Goal: Task Accomplishment & Management: Complete application form

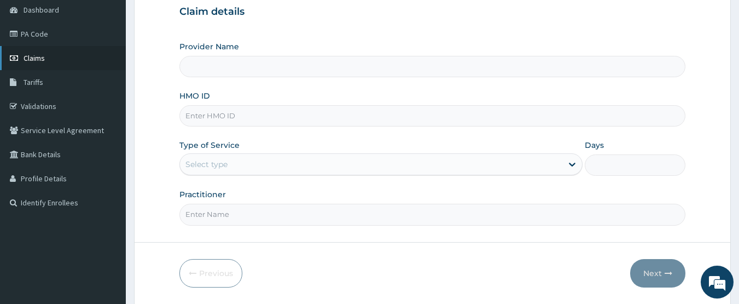
click at [40, 56] on span "Claims" at bounding box center [34, 58] width 21 height 10
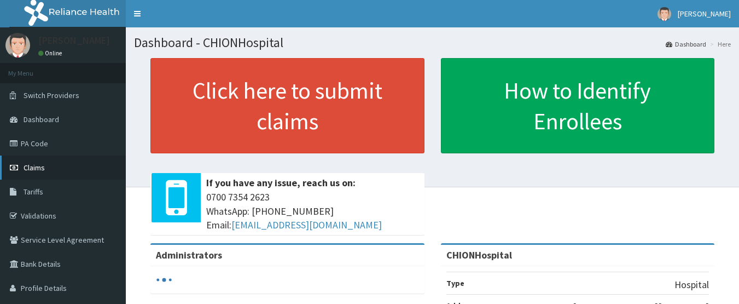
click at [39, 163] on span "Claims" at bounding box center [34, 167] width 21 height 10
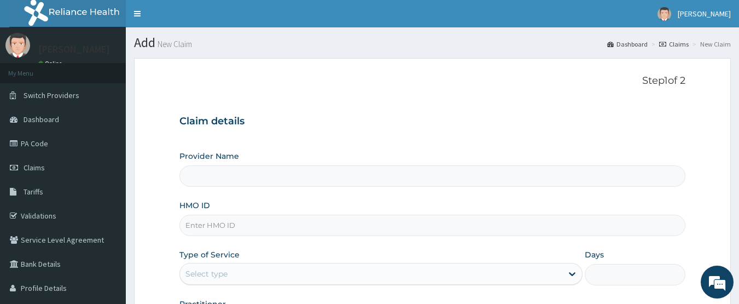
type input "CHIONHospital"
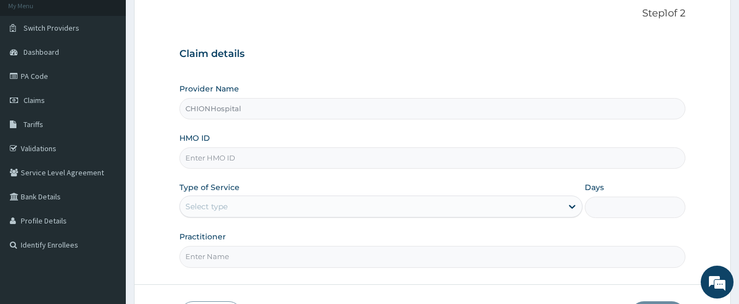
scroll to position [109, 0]
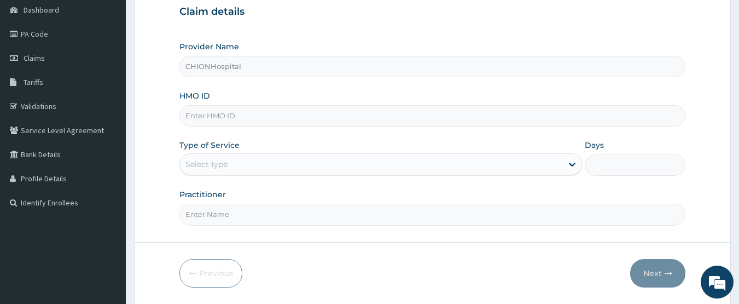
click at [216, 113] on input "HMO ID" at bounding box center [432, 115] width 507 height 21
paste input "GCE/10062/A"
type input "GCE/10062/A"
click at [202, 161] on div "Select type" at bounding box center [206, 164] width 42 height 11
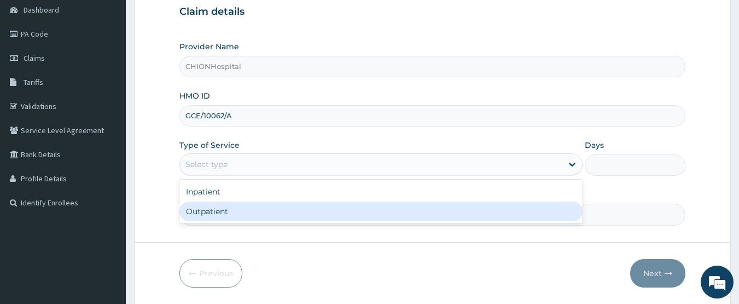
click at [213, 208] on div "Outpatient" at bounding box center [380, 211] width 403 height 20
type input "1"
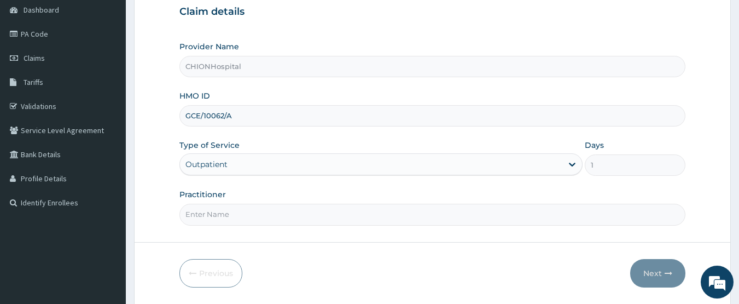
click at [227, 211] on input "Practitioner" at bounding box center [432, 214] width 507 height 21
type input "[PERSON_NAME] [PERSON_NAME]"
click at [650, 278] on button "Next" at bounding box center [657, 273] width 55 height 28
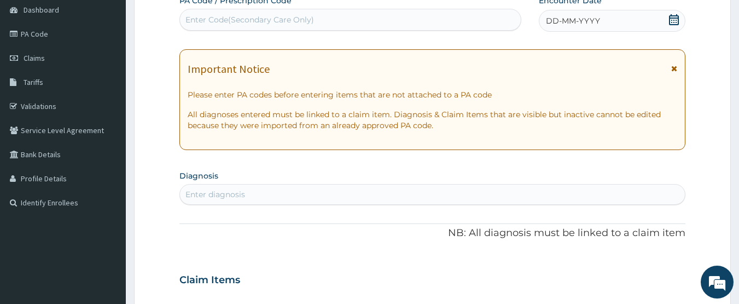
scroll to position [0, 0]
click at [669, 19] on icon at bounding box center [674, 19] width 11 height 11
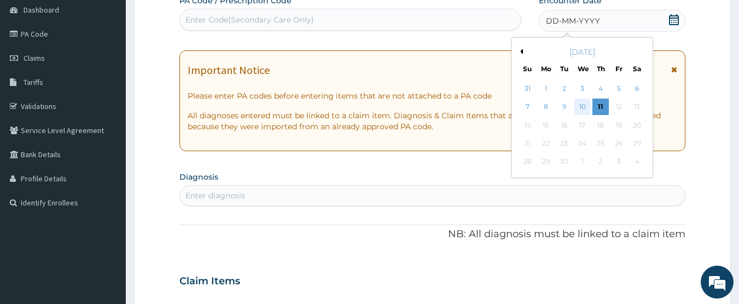
click at [582, 104] on div "10" at bounding box center [582, 107] width 16 height 16
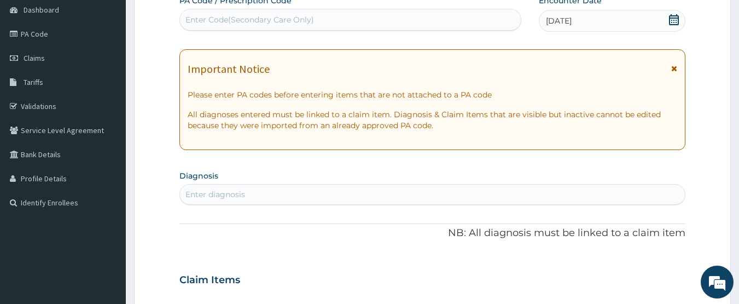
click at [251, 196] on div "Enter diagnosis" at bounding box center [432, 194] width 505 height 18
type input "malarial feve"
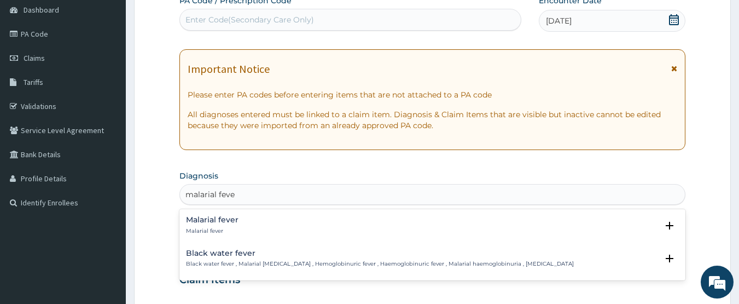
click at [223, 223] on h4 "Malarial fever" at bounding box center [212, 220] width 53 height 8
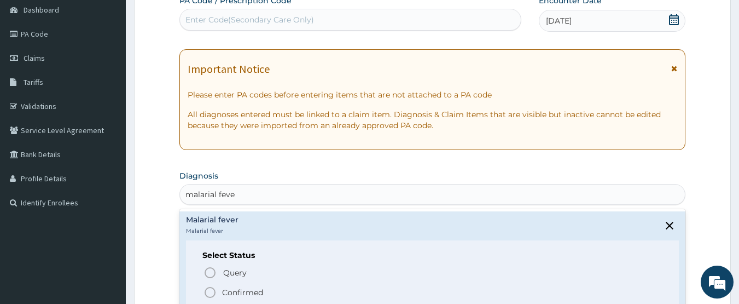
click at [210, 289] on icon "status option filled" at bounding box center [210, 292] width 13 height 13
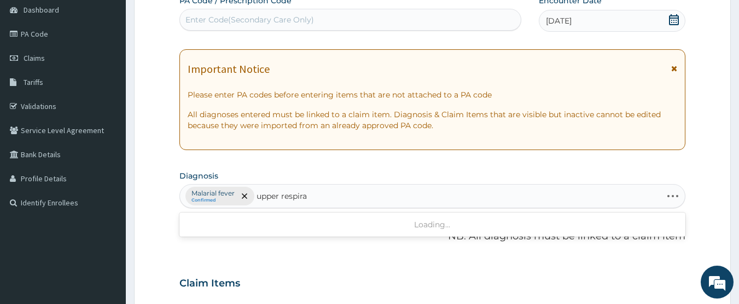
type input "upper respirat"
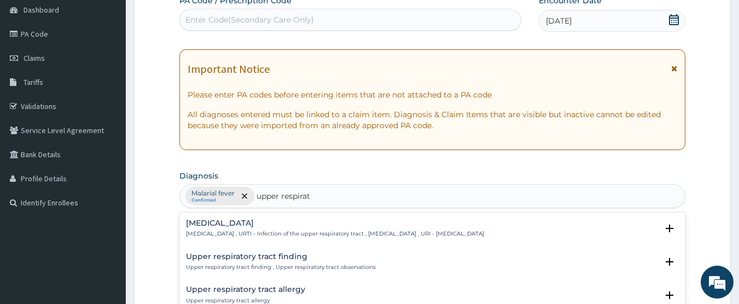
click at [219, 227] on h4 "[MEDICAL_DATA]" at bounding box center [335, 223] width 298 height 8
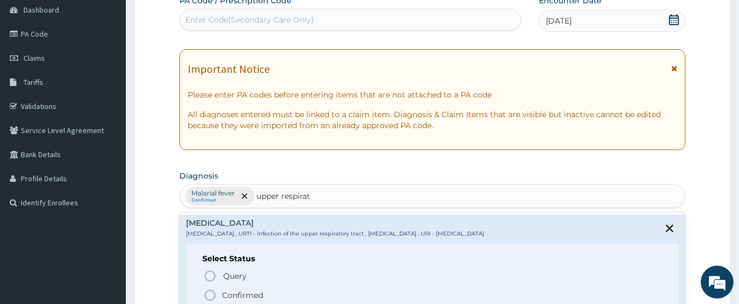
click at [209, 290] on circle "status option filled" at bounding box center [210, 295] width 10 height 10
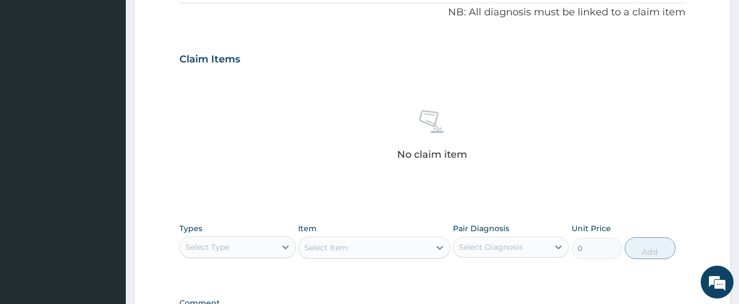
scroll to position [383, 0]
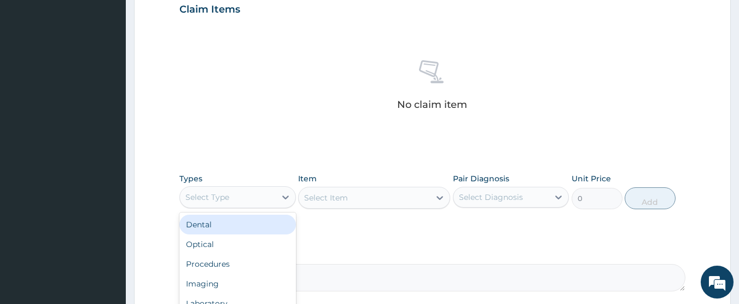
click at [210, 199] on div "Select Type" at bounding box center [207, 196] width 44 height 11
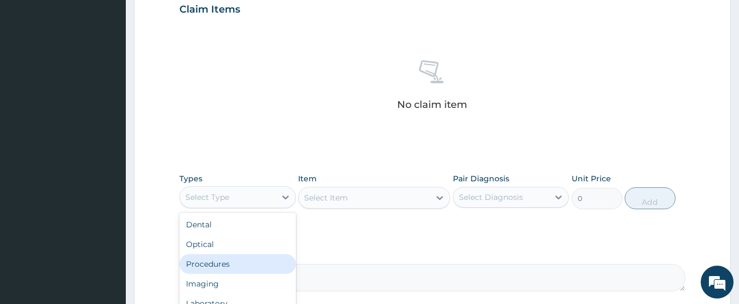
click at [216, 262] on div "Procedures" at bounding box center [237, 264] width 117 height 20
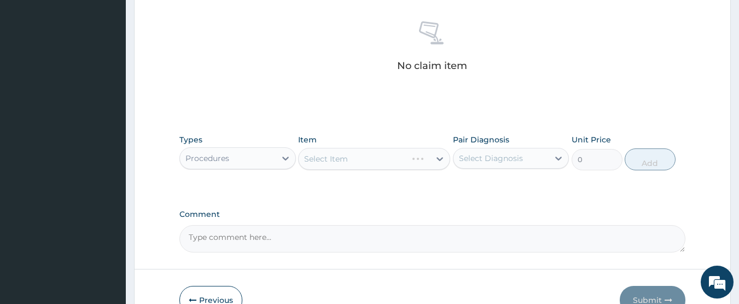
scroll to position [438, 0]
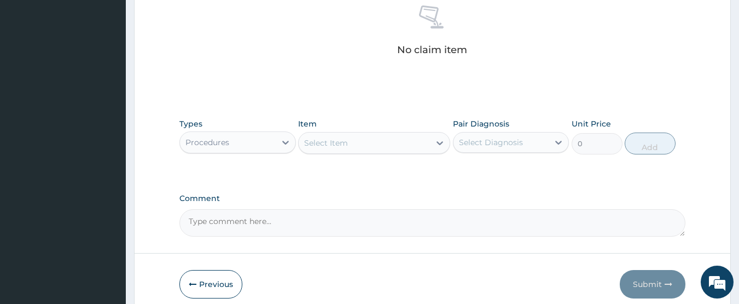
click at [362, 145] on div "Select Item" at bounding box center [364, 143] width 131 height 18
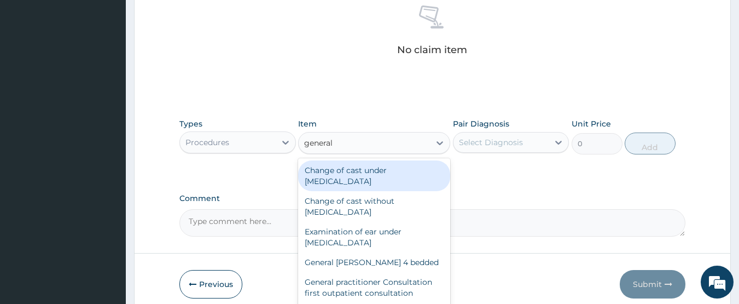
type input "general p"
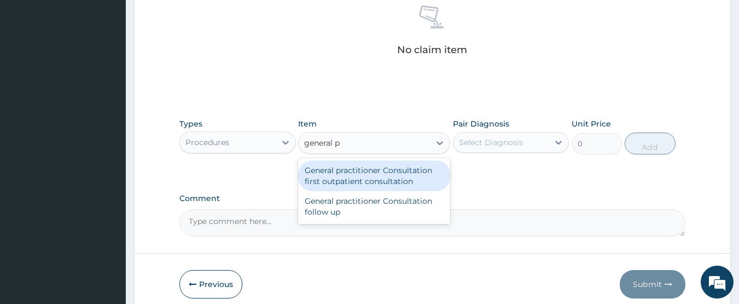
drag, startPoint x: 376, startPoint y: 170, endPoint x: 431, endPoint y: 162, distance: 55.2
click at [378, 171] on div "General practitioner Consultation first outpatient consultation" at bounding box center [374, 175] width 152 height 31
type input "3547.5"
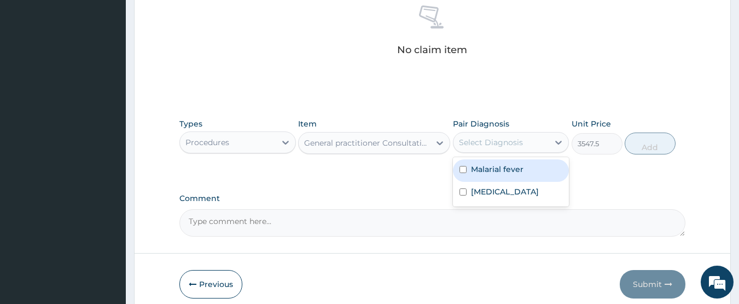
click at [487, 142] on div "Select Diagnosis" at bounding box center [491, 142] width 64 height 11
drag, startPoint x: 485, startPoint y: 165, endPoint x: 485, endPoint y: 184, distance: 19.1
click at [485, 167] on label "Malarial fever" at bounding box center [497, 169] width 53 height 11
checkbox input "true"
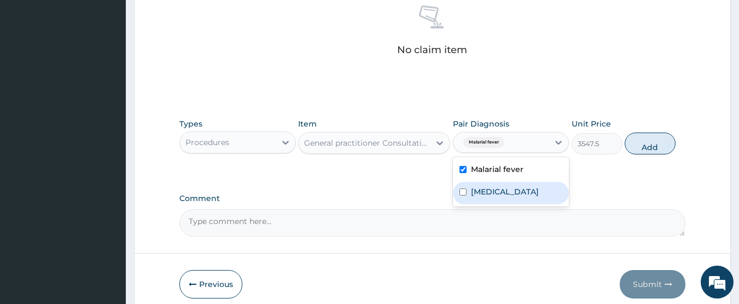
click at [485, 188] on label "[MEDICAL_DATA]" at bounding box center [505, 191] width 68 height 11
checkbox input "true"
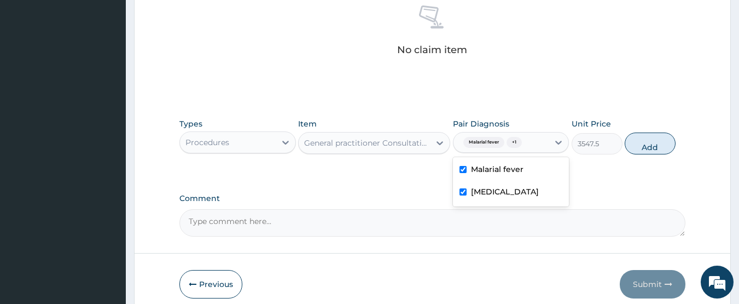
drag, startPoint x: 642, startPoint y: 139, endPoint x: 325, endPoint y: 149, distance: 316.9
click at [632, 144] on button "Add" at bounding box center [650, 143] width 51 height 22
type input "0"
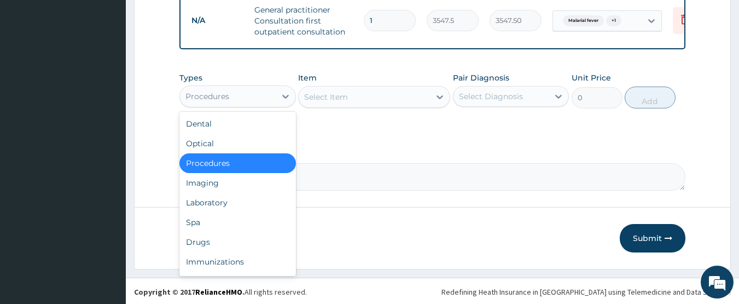
click at [241, 95] on div "Procedures" at bounding box center [237, 96] width 117 height 22
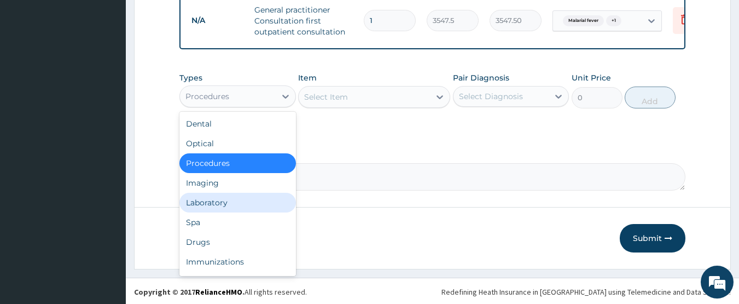
click at [218, 212] on div "Laboratory" at bounding box center [237, 203] width 117 height 20
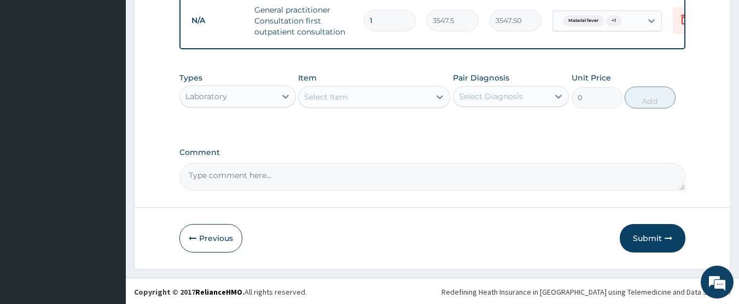
click at [385, 106] on div "Select Item" at bounding box center [364, 97] width 131 height 18
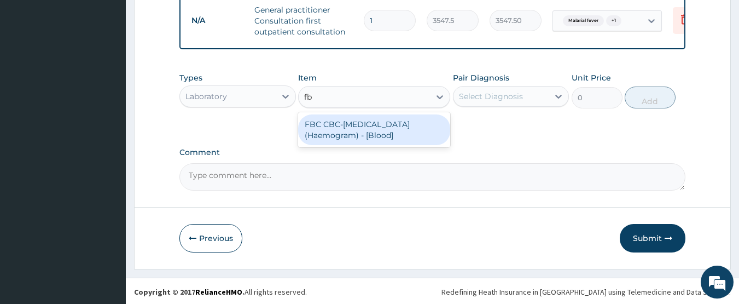
type input "fbc"
click at [425, 136] on div "FBC CBC-[MEDICAL_DATA] (Haemogram) - [Blood]" at bounding box center [374, 129] width 152 height 31
type input "4300"
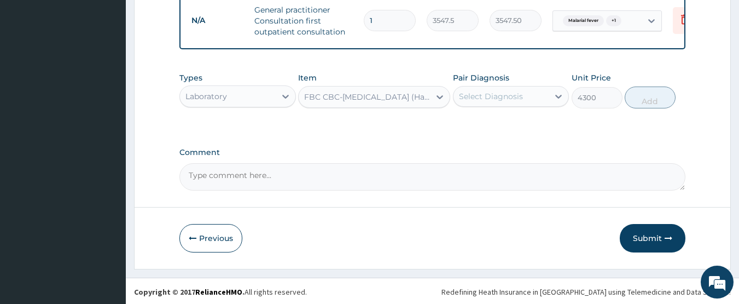
click at [495, 105] on div "Select Diagnosis" at bounding box center [502, 97] width 96 height 18
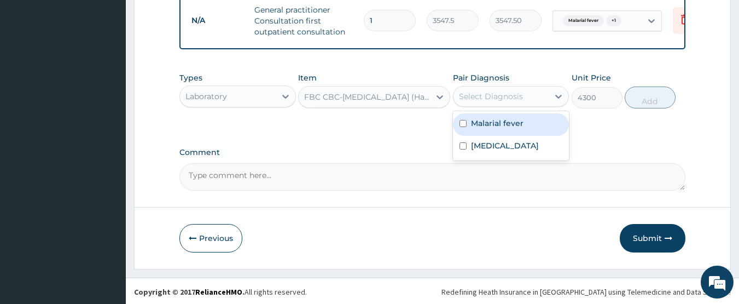
drag, startPoint x: 492, startPoint y: 129, endPoint x: 486, endPoint y: 152, distance: 23.9
click at [492, 129] on label "Malarial fever" at bounding box center [497, 123] width 53 height 11
checkbox input "true"
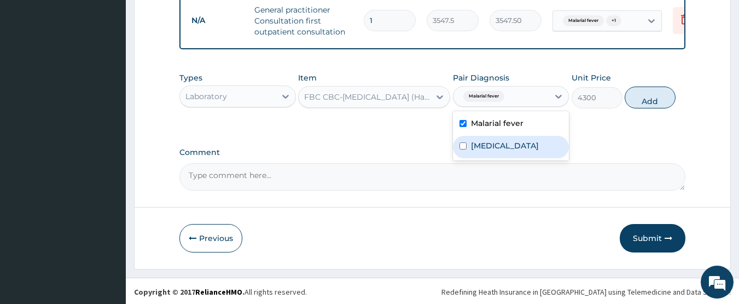
click at [493, 151] on label "[MEDICAL_DATA]" at bounding box center [505, 145] width 68 height 11
checkbox input "true"
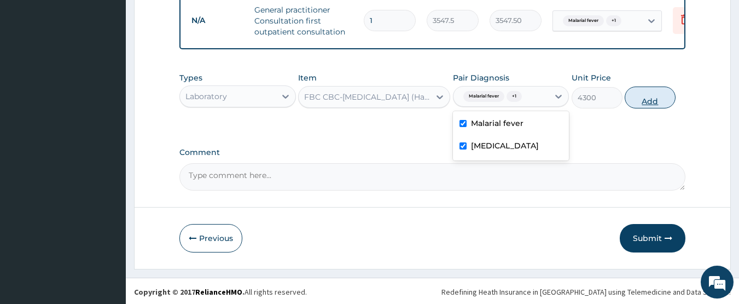
click at [642, 99] on button "Add" at bounding box center [650, 97] width 51 height 22
type input "0"
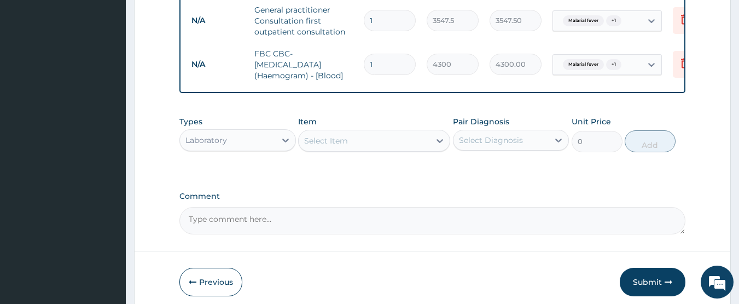
click at [335, 145] on div "Select Item" at bounding box center [326, 140] width 44 height 11
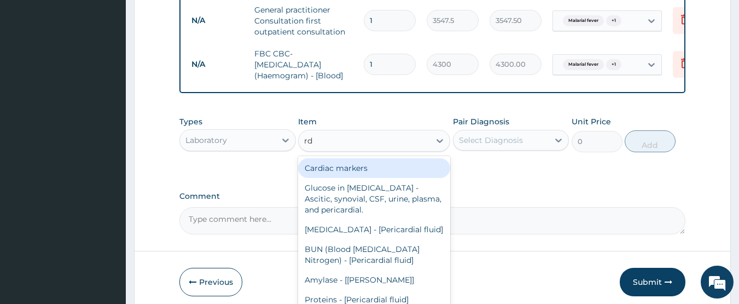
type input "rdt"
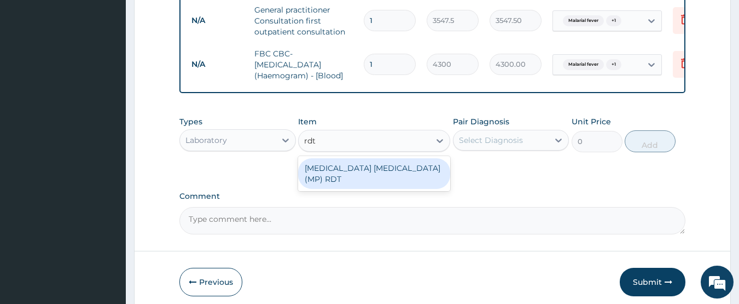
click at [348, 169] on div "[MEDICAL_DATA] [MEDICAL_DATA] (MP) RDT" at bounding box center [374, 173] width 152 height 31
type input "1612.5"
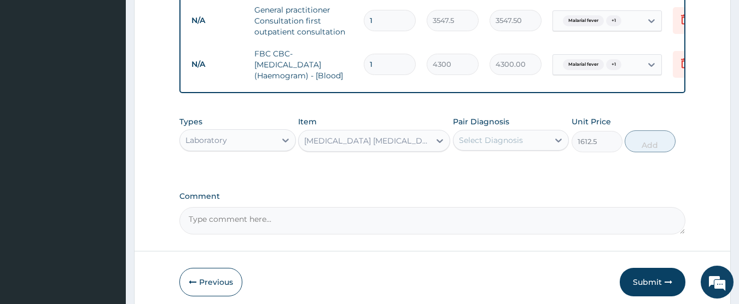
click at [509, 146] on div "Select Diagnosis" at bounding box center [491, 140] width 64 height 11
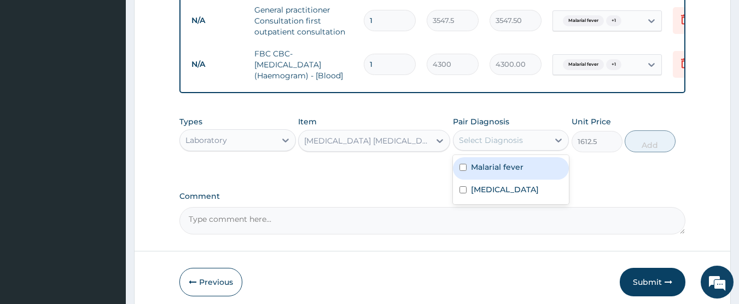
click at [503, 171] on label "Malarial fever" at bounding box center [497, 166] width 53 height 11
checkbox input "true"
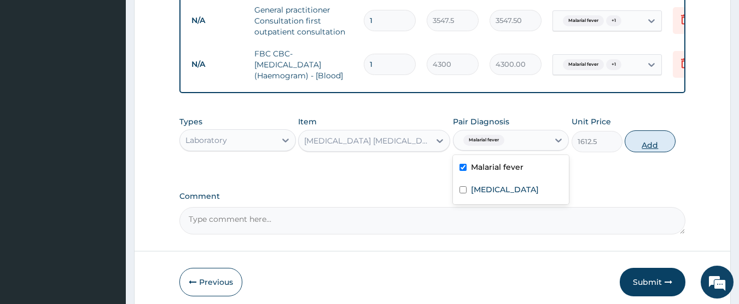
click at [636, 152] on button "Add" at bounding box center [650, 141] width 51 height 22
type input "0"
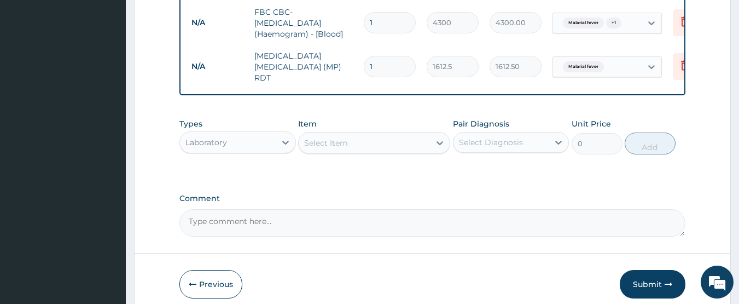
scroll to position [529, 0]
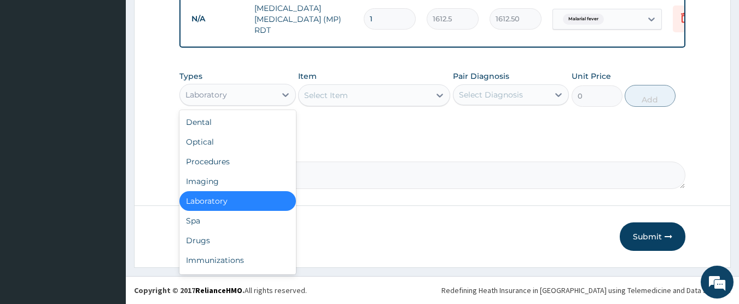
drag, startPoint x: 229, startPoint y: 93, endPoint x: 225, endPoint y: 149, distance: 56.5
click at [229, 94] on div "Laboratory" at bounding box center [228, 95] width 96 height 18
click at [217, 235] on div "Drugs" at bounding box center [237, 240] width 117 height 20
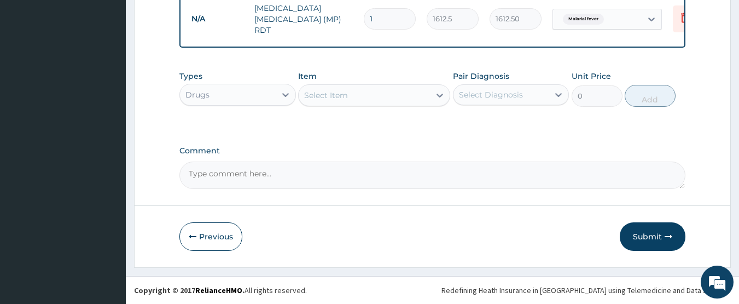
click at [356, 96] on div "Select Item" at bounding box center [364, 95] width 131 height 18
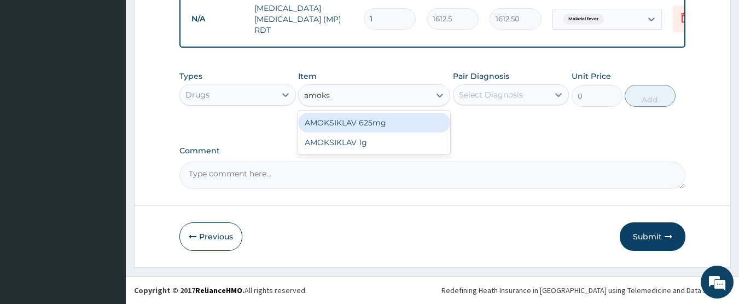
type input "[PERSON_NAME]"
click at [377, 116] on div "AMOKSIKLAV 625mg" at bounding box center [374, 123] width 152 height 20
type input "650.375"
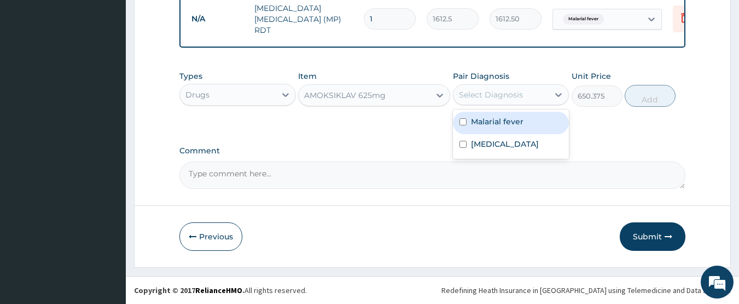
click at [469, 92] on div "Select Diagnosis" at bounding box center [491, 94] width 64 height 11
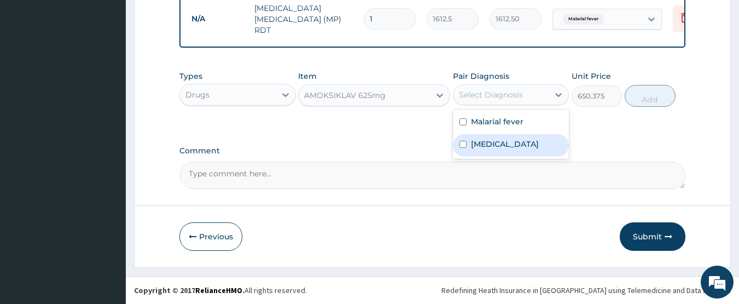
drag, startPoint x: 487, startPoint y: 149, endPoint x: 555, endPoint y: 125, distance: 71.5
click at [488, 149] on label "[MEDICAL_DATA]" at bounding box center [505, 143] width 68 height 11
checkbox input "true"
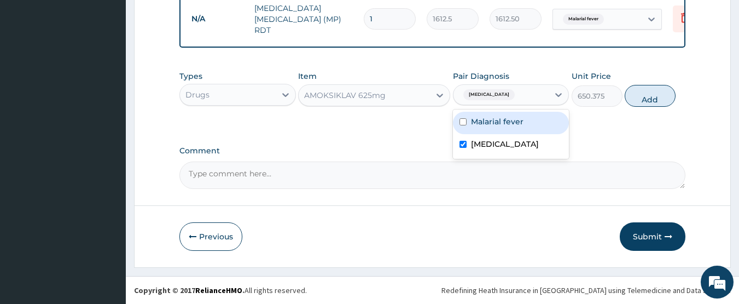
click at [648, 92] on button "Add" at bounding box center [650, 96] width 51 height 22
type input "0"
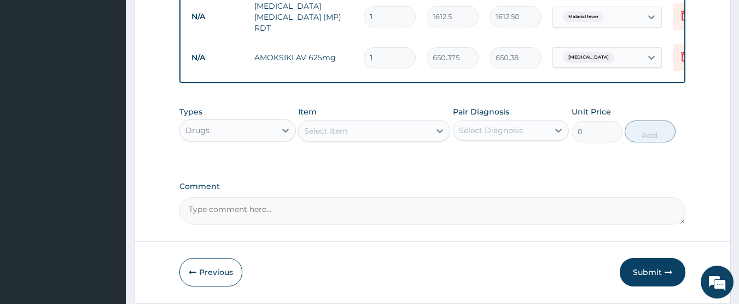
type input "14"
type input "9105.25"
type input "14"
click at [363, 133] on div "Select Item" at bounding box center [364, 131] width 131 height 18
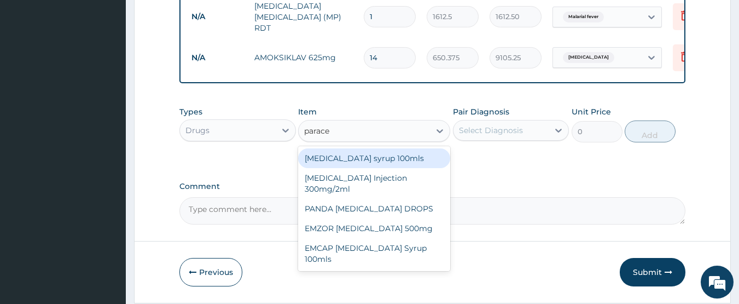
type input "paracet"
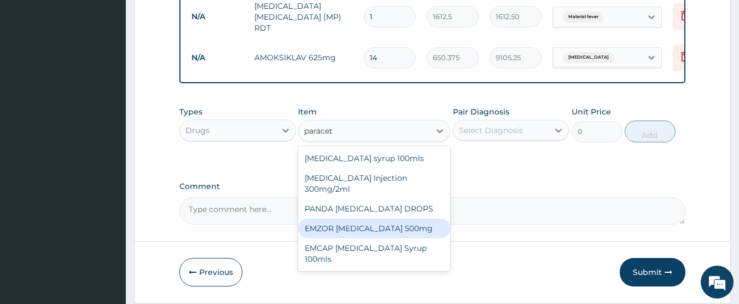
drag, startPoint x: 391, startPoint y: 231, endPoint x: 463, endPoint y: 165, distance: 98.0
click at [392, 232] on div "EMZOR [MEDICAL_DATA] 500mg" at bounding box center [374, 228] width 152 height 20
type input "23.65"
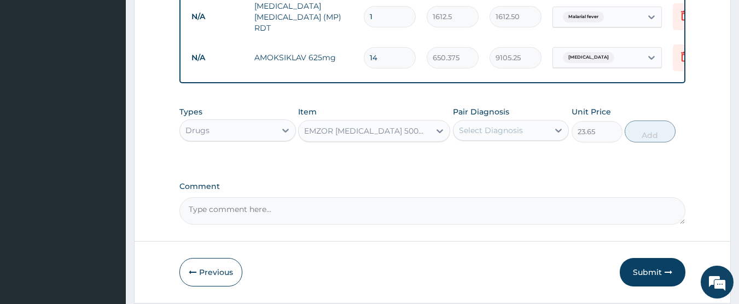
click at [491, 136] on div "Select Diagnosis" at bounding box center [491, 130] width 64 height 11
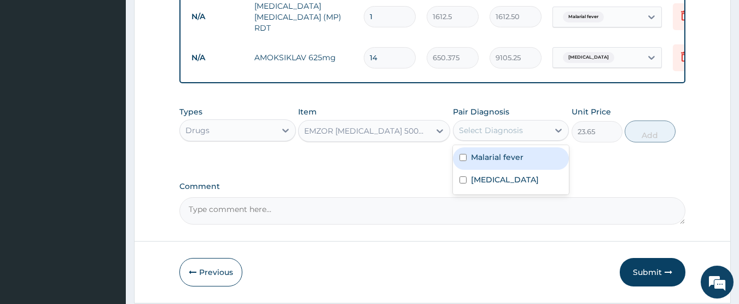
click at [489, 159] on label "Malarial fever" at bounding box center [497, 157] width 53 height 11
checkbox input "true"
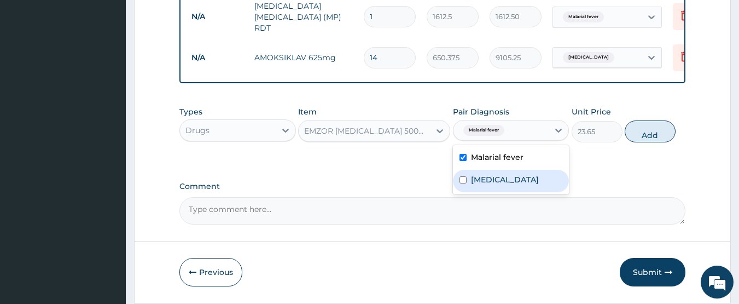
drag, startPoint x: 521, startPoint y: 188, endPoint x: 641, endPoint y: 152, distance: 125.1
click at [539, 185] on label "[MEDICAL_DATA]" at bounding box center [505, 179] width 68 height 11
checkbox input "true"
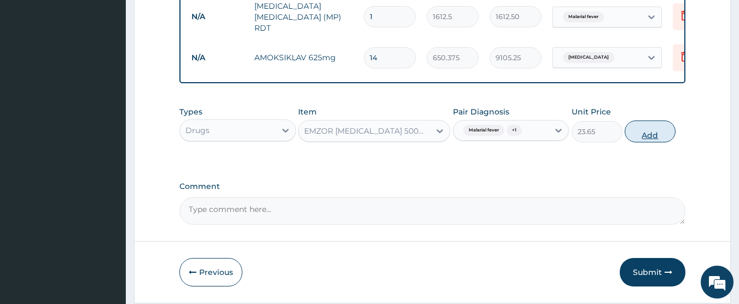
click at [648, 138] on button "Add" at bounding box center [650, 131] width 51 height 22
type input "0"
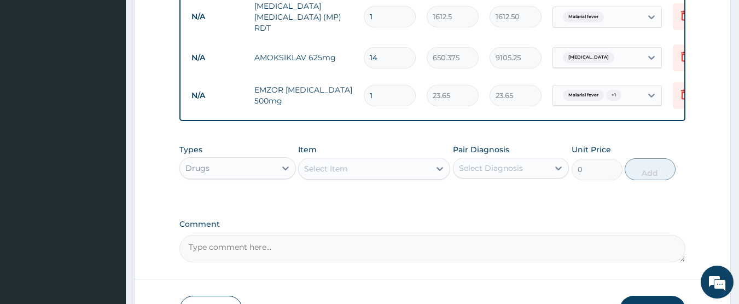
type input "18"
type input "425.70"
type input "18"
click at [375, 171] on div "Select Item" at bounding box center [364, 169] width 131 height 18
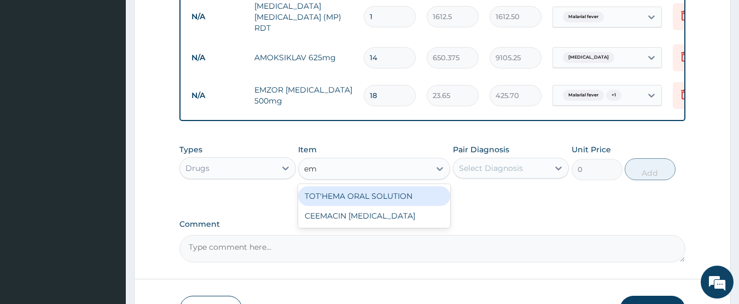
type input "e"
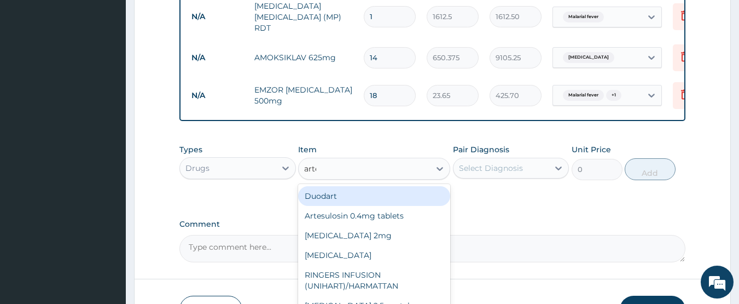
type input "[PERSON_NAME]"
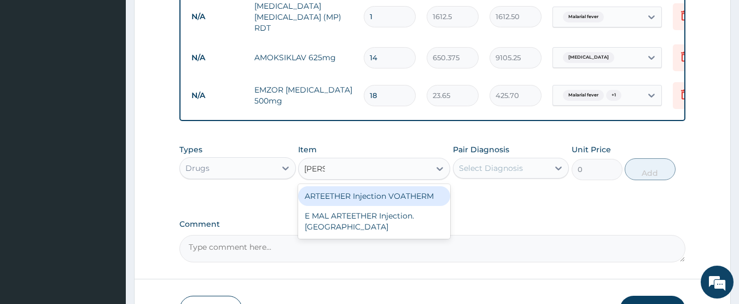
click at [375, 206] on div "ARTEETHER Injection VOATHERM" at bounding box center [374, 196] width 152 height 20
type input "467.0875"
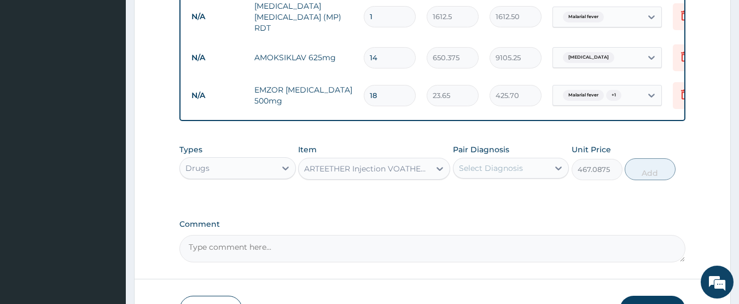
drag, startPoint x: 371, startPoint y: 168, endPoint x: 368, endPoint y: 182, distance: 13.7
click at [370, 168] on div "ARTEETHER Injection VOATHERM" at bounding box center [367, 168] width 127 height 11
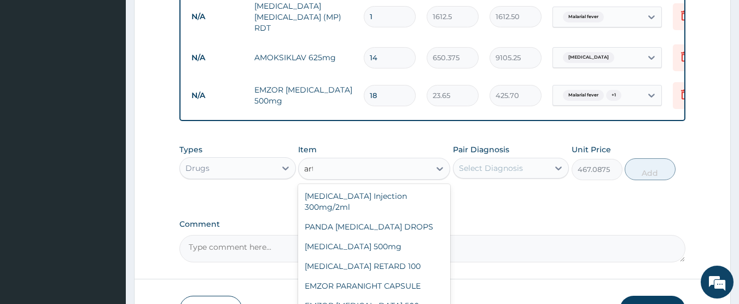
scroll to position [352, 0]
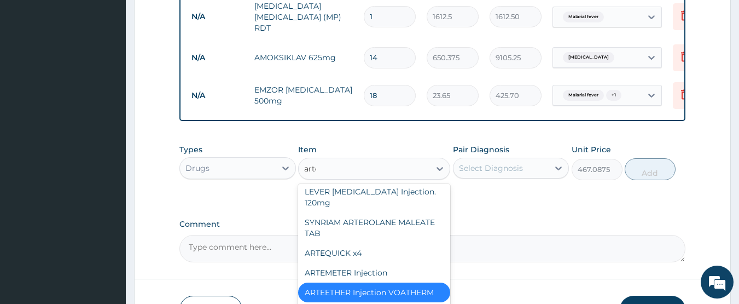
type input "[PERSON_NAME]"
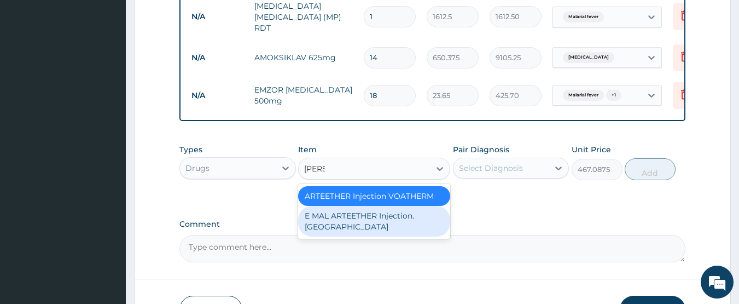
click at [381, 221] on div "E MAL ARTEETHER Injection. [GEOGRAPHIC_DATA]" at bounding box center [374, 221] width 152 height 31
type input "1773.75"
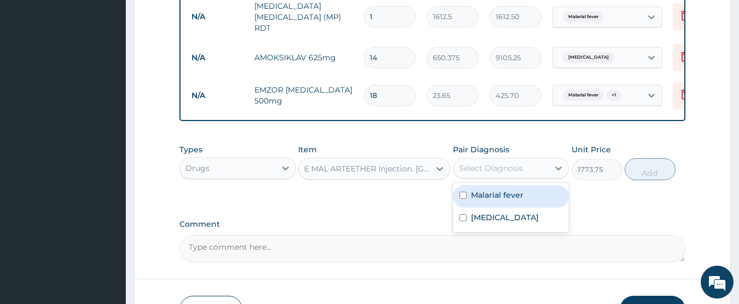
click at [498, 170] on div "Select Diagnosis" at bounding box center [491, 167] width 64 height 11
drag, startPoint x: 493, startPoint y: 195, endPoint x: 514, endPoint y: 193, distance: 20.9
click at [493, 196] on label "Malarial fever" at bounding box center [497, 194] width 53 height 11
checkbox input "true"
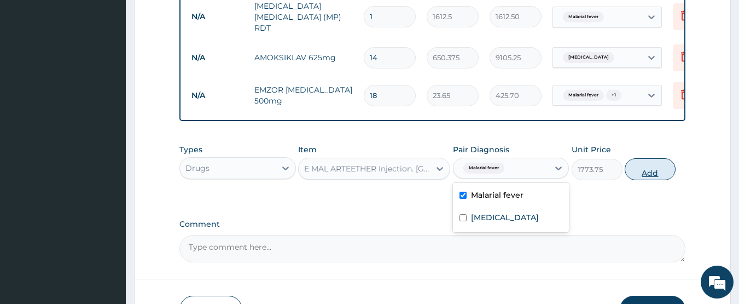
click at [648, 170] on button "Add" at bounding box center [650, 169] width 51 height 22
type input "0"
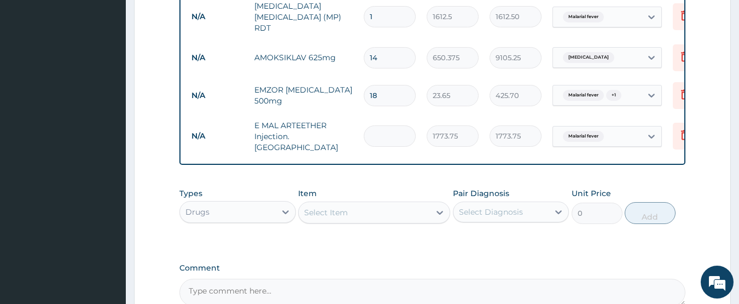
type input "0.00"
type input "3"
type input "5321.25"
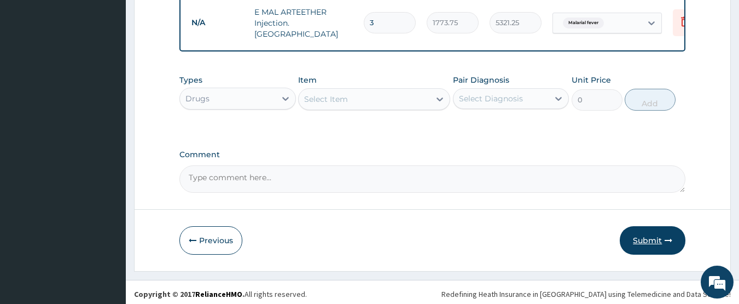
type input "3"
click at [648, 231] on button "Submit" at bounding box center [653, 240] width 66 height 28
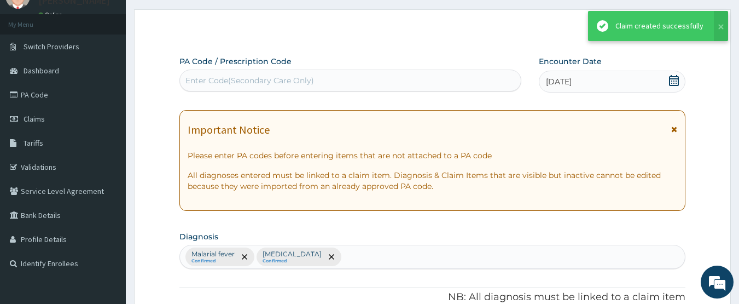
scroll to position [642, 0]
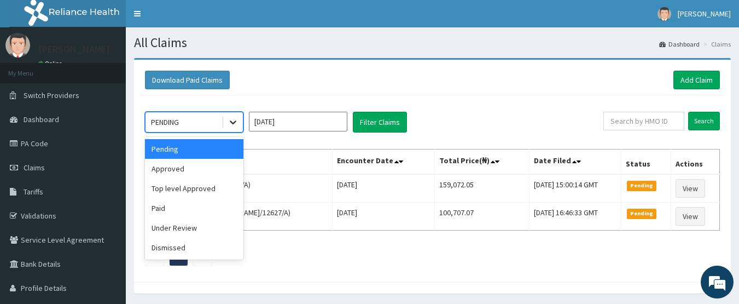
click at [232, 123] on icon at bounding box center [233, 123] width 7 height 4
click at [214, 176] on div "Approved" at bounding box center [194, 169] width 98 height 20
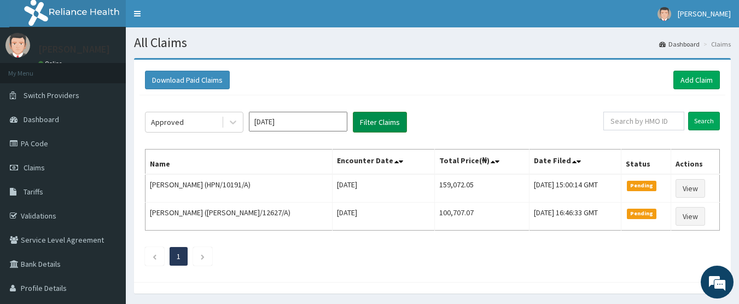
click at [363, 121] on button "Filter Claims" at bounding box center [380, 122] width 54 height 21
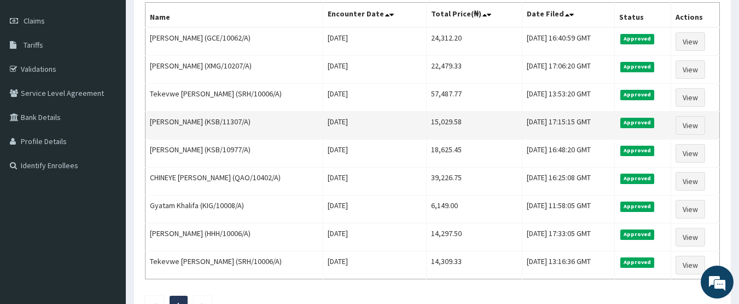
scroll to position [55, 0]
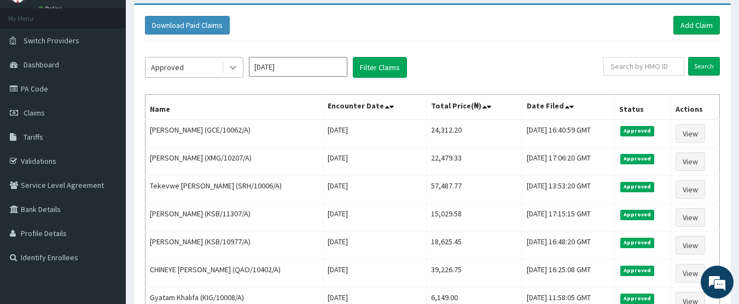
click at [233, 61] on div at bounding box center [233, 67] width 20 height 20
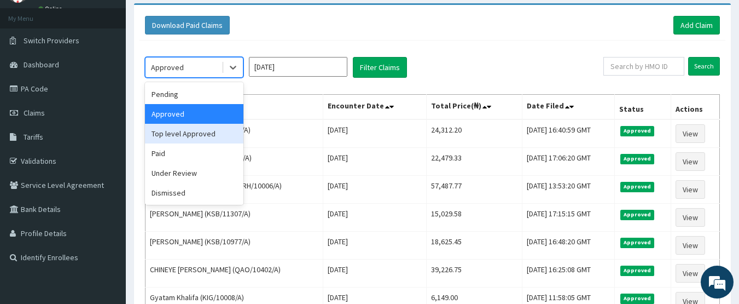
click at [190, 140] on div "Top level Approved" at bounding box center [194, 134] width 98 height 20
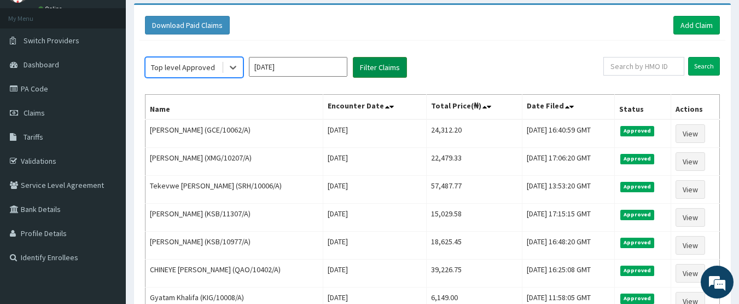
click at [368, 70] on button "Filter Claims" at bounding box center [380, 67] width 54 height 21
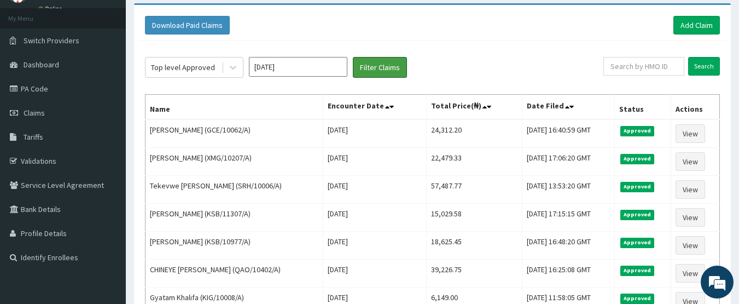
scroll to position [1, 0]
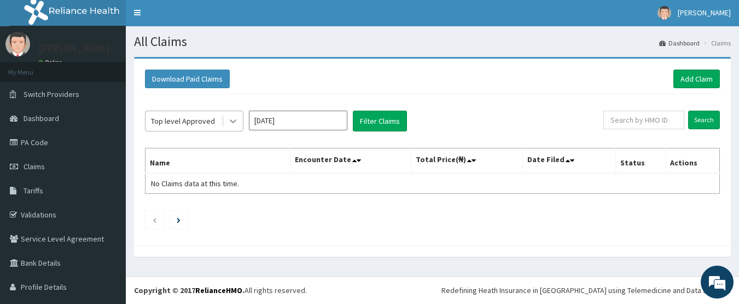
click at [229, 116] on icon at bounding box center [233, 120] width 11 height 11
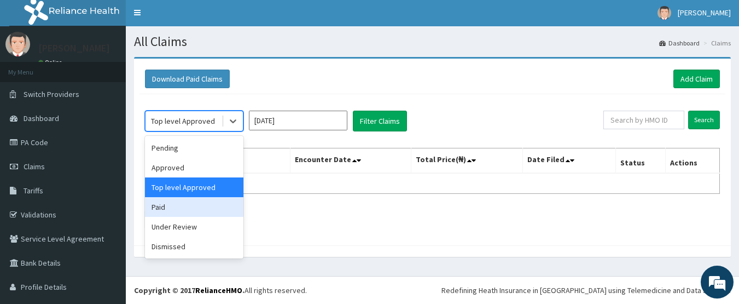
click at [191, 206] on div "Paid" at bounding box center [194, 207] width 98 height 20
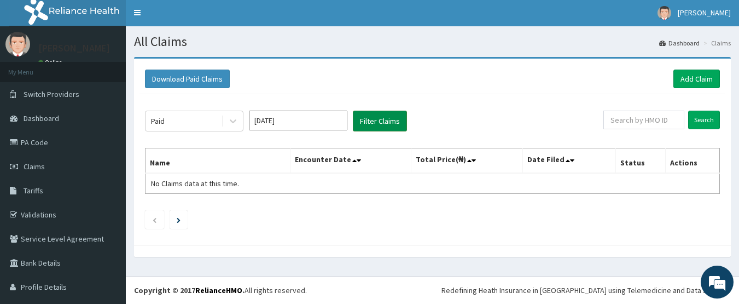
click at [371, 114] on button "Filter Claims" at bounding box center [380, 121] width 54 height 21
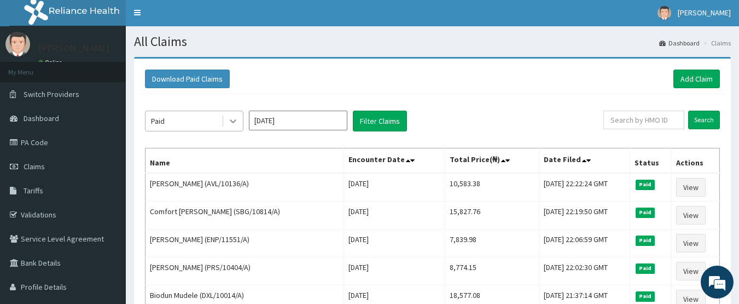
click at [233, 118] on icon at bounding box center [233, 120] width 11 height 11
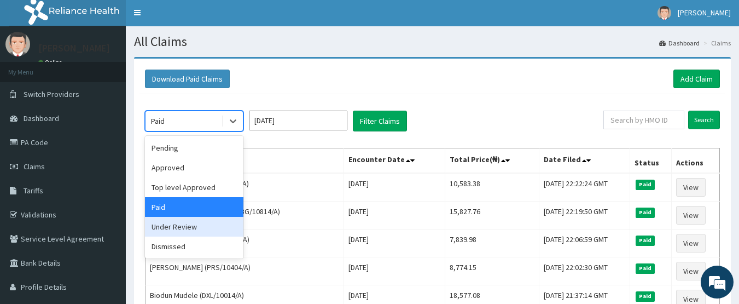
click at [174, 228] on div "Under Review" at bounding box center [194, 227] width 98 height 20
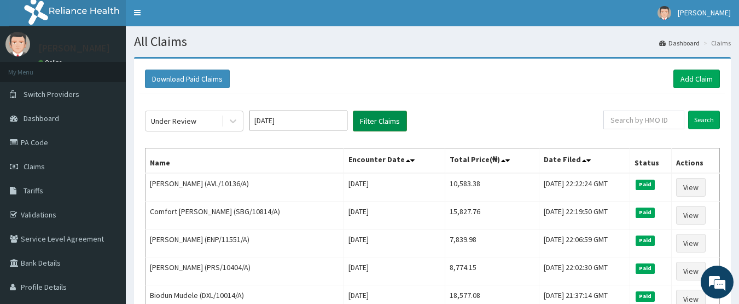
click at [373, 118] on button "Filter Claims" at bounding box center [380, 121] width 54 height 21
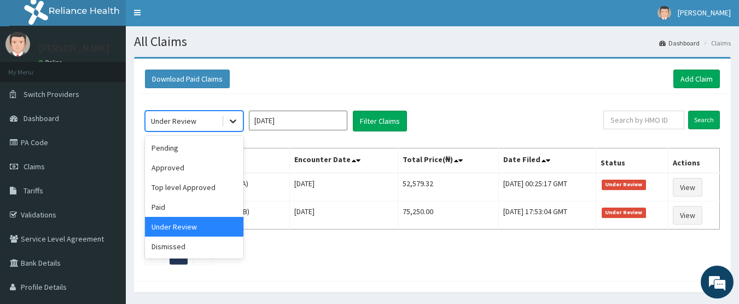
click at [227, 119] on div at bounding box center [233, 121] width 20 height 20
click at [179, 242] on div "Dismissed" at bounding box center [194, 246] width 98 height 20
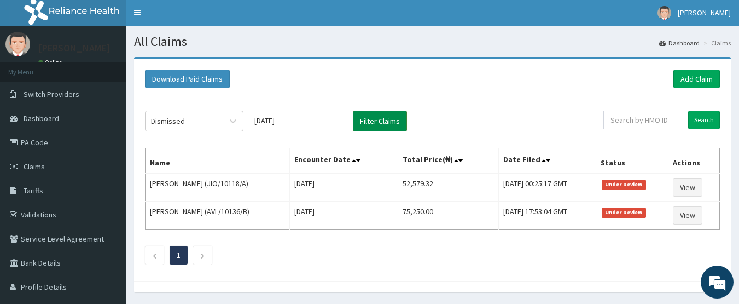
click at [377, 124] on button "Filter Claims" at bounding box center [380, 121] width 54 height 21
